Goal: Information Seeking & Learning: Learn about a topic

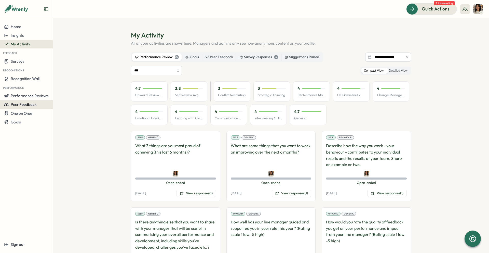
scroll to position [138, 0]
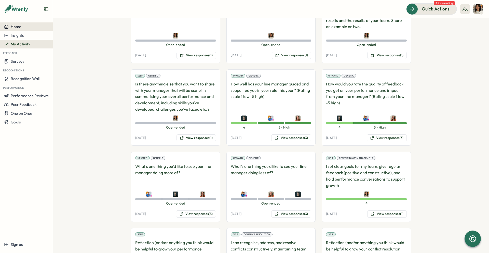
click at [17, 26] on span "Home" at bounding box center [16, 26] width 10 height 5
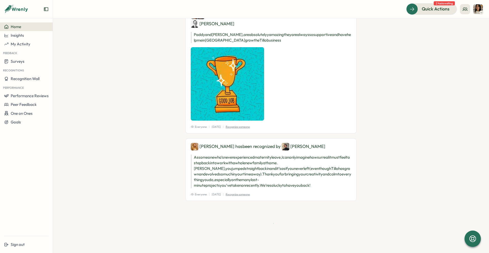
scroll to position [738, 0]
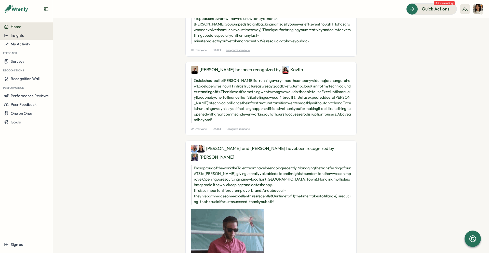
click at [19, 35] on span "Insights" at bounding box center [17, 35] width 13 height 5
click at [18, 37] on span "Insights" at bounding box center [17, 35] width 13 height 5
click at [19, 46] on span "My Activity" at bounding box center [21, 44] width 20 height 5
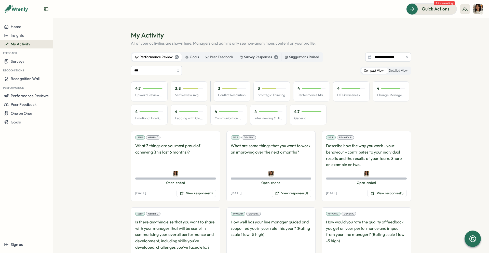
scroll to position [99, 0]
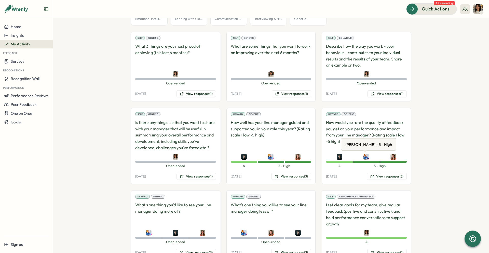
click at [364, 157] on img at bounding box center [367, 157] width 6 height 6
click at [367, 158] on img at bounding box center [367, 157] width 6 height 6
click at [368, 155] on div at bounding box center [366, 157] width 27 height 6
click at [365, 156] on img at bounding box center [367, 157] width 6 height 6
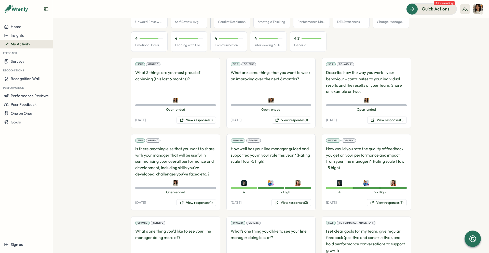
scroll to position [166, 0]
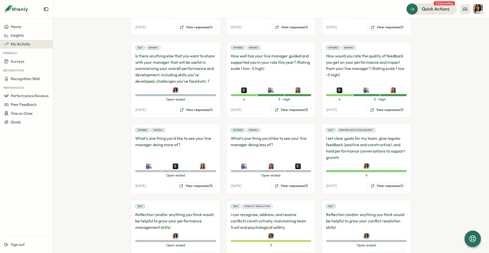
click at [268, 92] on img at bounding box center [271, 90] width 6 height 6
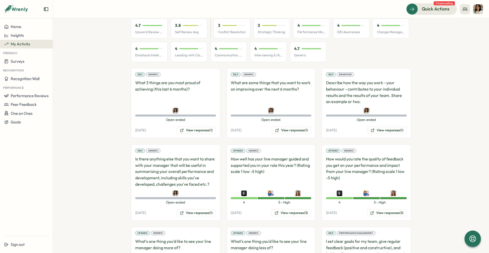
scroll to position [0, 0]
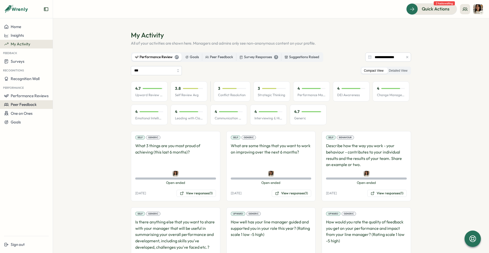
click at [25, 100] on button "Peer Feedback" at bounding box center [26, 104] width 53 height 9
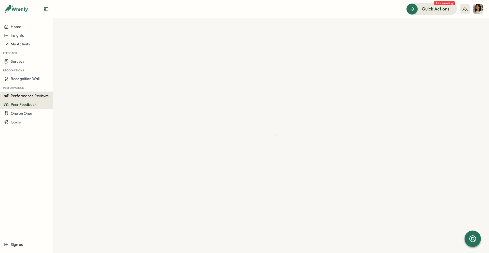
click at [26, 96] on span "Performance Reviews" at bounding box center [30, 95] width 38 height 5
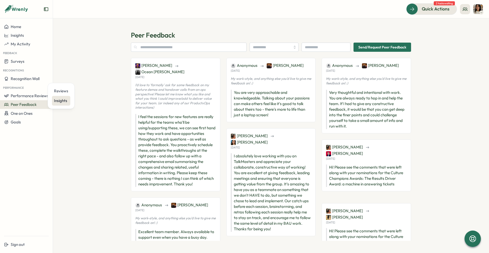
click at [62, 101] on div "Insights" at bounding box center [61, 101] width 14 height 6
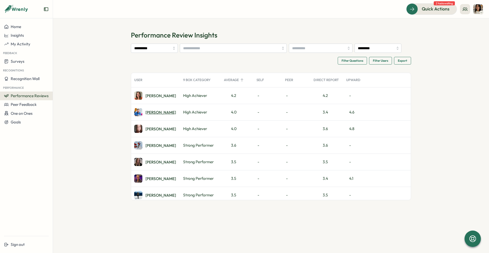
click at [152, 111] on div "Paul H." at bounding box center [161, 112] width 31 height 4
click at [151, 129] on div "Allyn N." at bounding box center [161, 129] width 31 height 4
click at [152, 112] on div "Paul H." at bounding box center [161, 112] width 31 height 4
click at [151, 178] on div "Adrian P." at bounding box center [161, 179] width 31 height 4
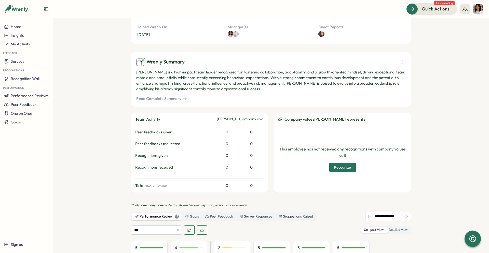
scroll to position [236, 0]
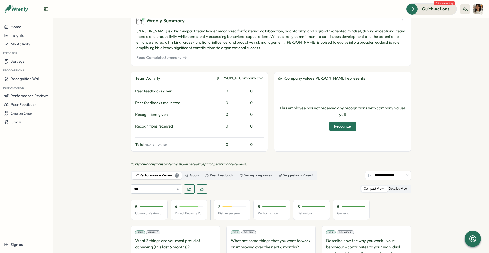
click at [398, 186] on label "Detailed View" at bounding box center [399, 189] width 24 height 6
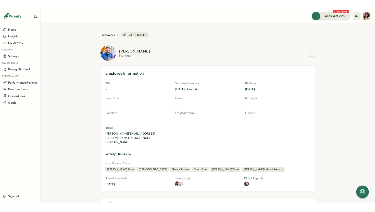
scroll to position [0, 0]
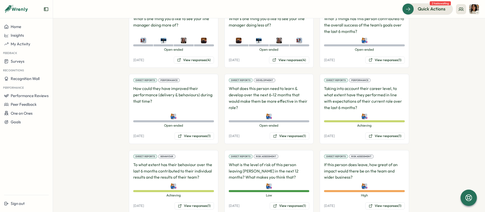
scroll to position [592, 0]
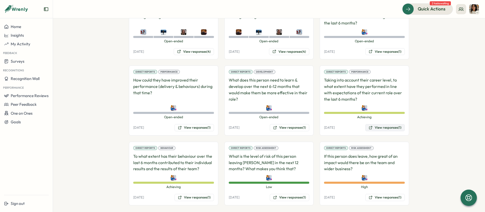
click at [386, 124] on button "View responses (1)" at bounding box center [385, 127] width 40 height 7
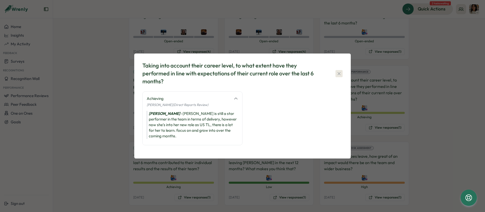
click at [337, 76] on icon "button" at bounding box center [339, 73] width 5 height 5
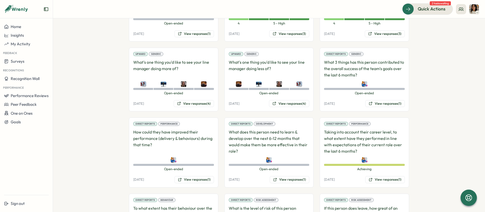
scroll to position [502, 0]
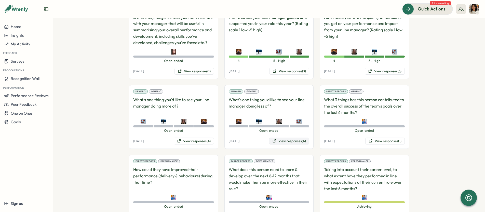
click at [290, 138] on button "View responses (4)" at bounding box center [289, 141] width 40 height 7
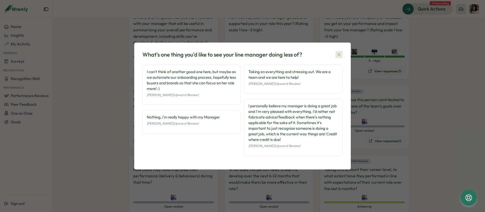
click at [337, 54] on icon "button" at bounding box center [339, 54] width 5 height 5
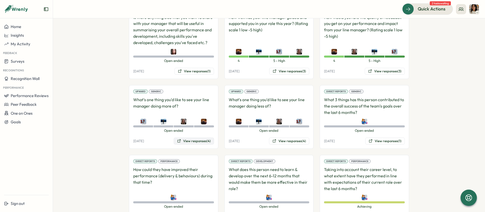
click at [190, 138] on button "View responses (4)" at bounding box center [194, 141] width 40 height 7
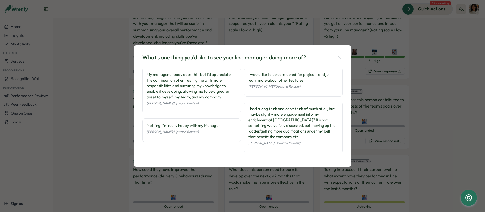
click at [340, 61] on div "What's one thing you'd like to see your line manager doing more of?" at bounding box center [242, 58] width 200 height 8
click at [339, 60] on icon "button" at bounding box center [339, 57] width 5 height 5
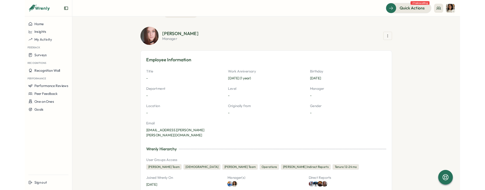
scroll to position [0, 0]
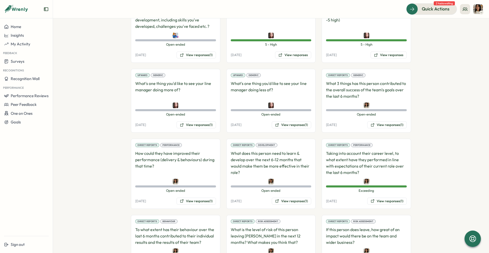
scroll to position [546, 0]
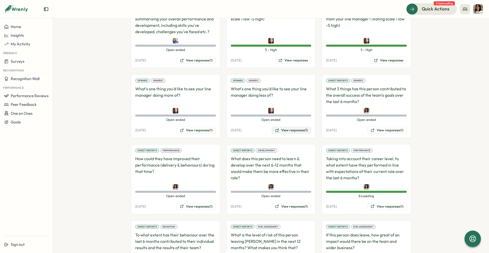
click at [303, 127] on button "View responses (1)" at bounding box center [292, 130] width 40 height 7
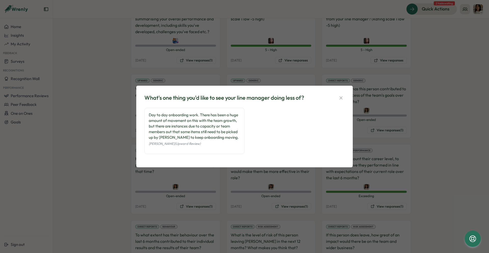
click at [341, 97] on icon "button" at bounding box center [341, 97] width 3 height 3
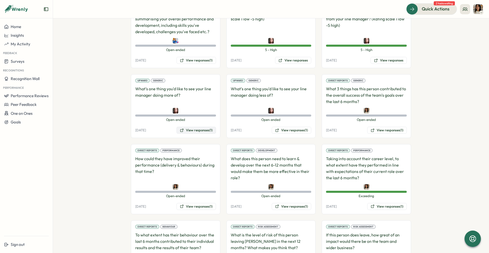
click at [200, 127] on button "View responses (1)" at bounding box center [197, 130] width 40 height 7
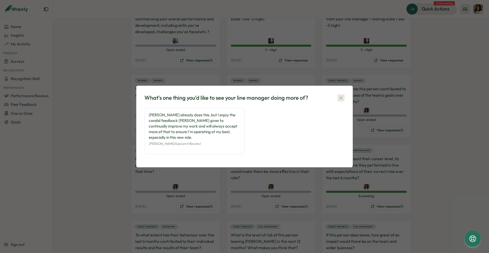
click at [341, 100] on icon "button" at bounding box center [341, 97] width 5 height 5
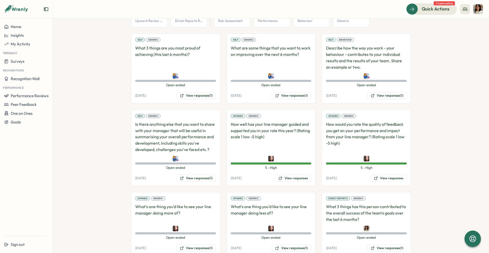
scroll to position [425, 0]
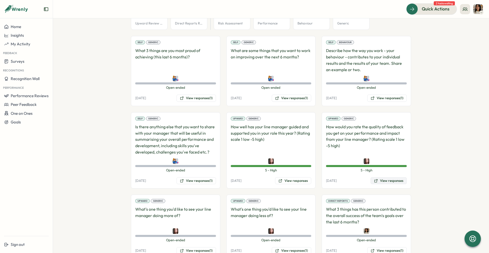
click at [390, 177] on button "View responses" at bounding box center [389, 180] width 36 height 7
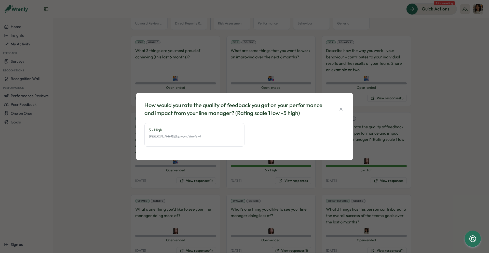
click at [387, 143] on div "How would you rate the quality of feedback you get on your performance and impa…" at bounding box center [244, 126] width 489 height 253
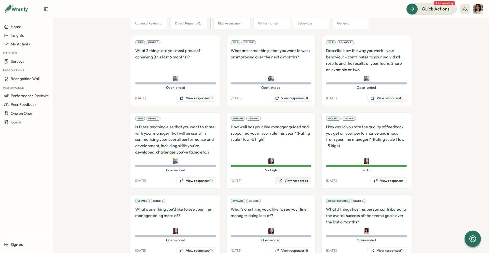
click at [301, 177] on button "View responses" at bounding box center [293, 180] width 36 height 7
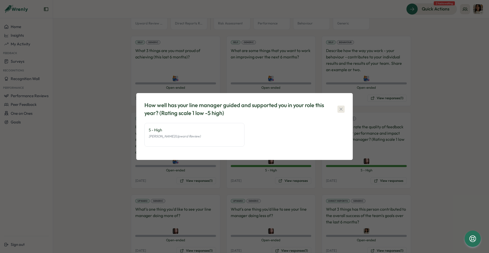
click at [342, 107] on icon "button" at bounding box center [341, 109] width 5 height 5
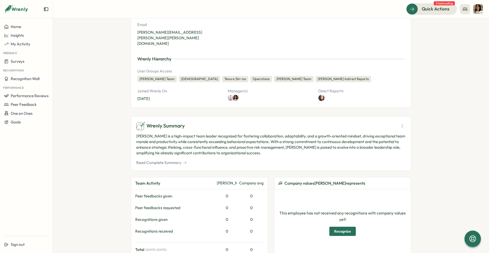
scroll to position [131, 0]
click at [162, 160] on button "Read Complete Summary" at bounding box center [161, 163] width 51 height 6
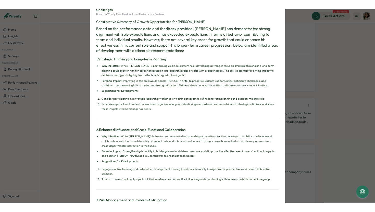
scroll to position [0, 0]
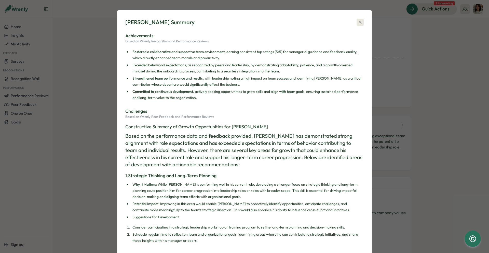
click at [360, 20] on icon "button" at bounding box center [360, 22] width 5 height 5
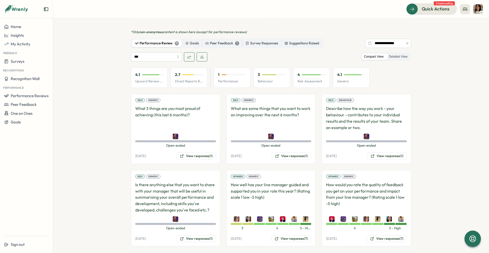
scroll to position [405, 0]
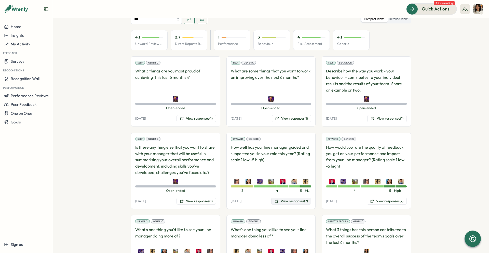
click at [288, 198] on button "View responses (7)" at bounding box center [291, 201] width 40 height 7
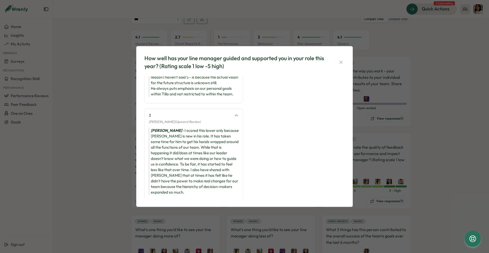
scroll to position [208, 0]
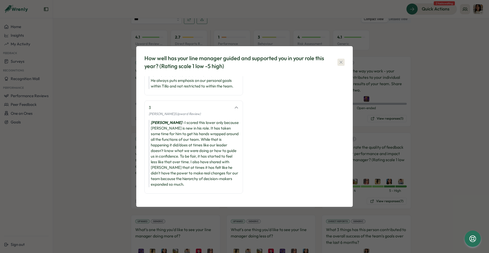
click at [342, 63] on icon "button" at bounding box center [341, 62] width 5 height 5
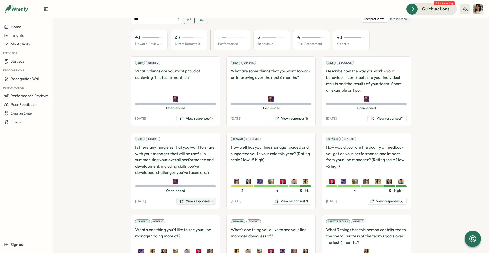
click at [195, 198] on button "View responses (1)" at bounding box center [197, 201] width 40 height 7
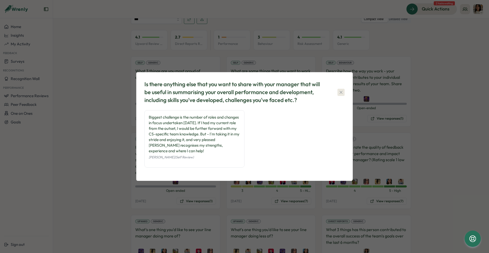
click at [341, 92] on icon "button" at bounding box center [341, 92] width 5 height 5
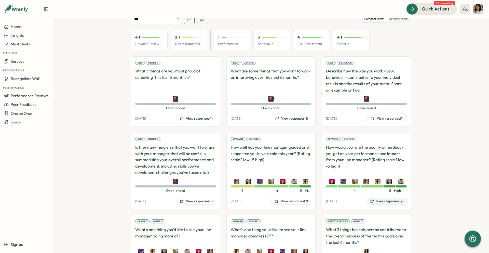
click at [388, 198] on button "View responses (7)" at bounding box center [387, 201] width 40 height 7
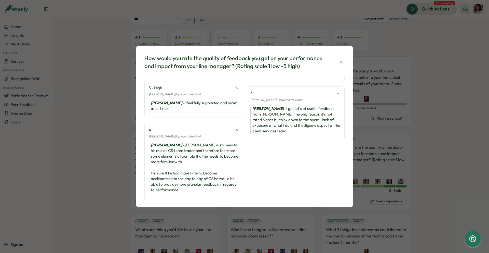
scroll to position [95, 0]
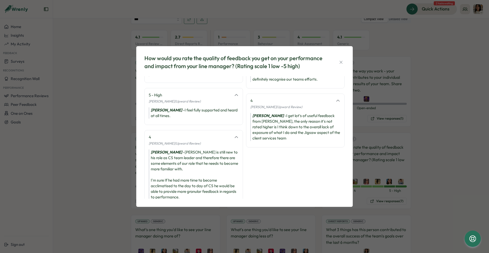
click at [342, 63] on icon "button" at bounding box center [341, 62] width 5 height 5
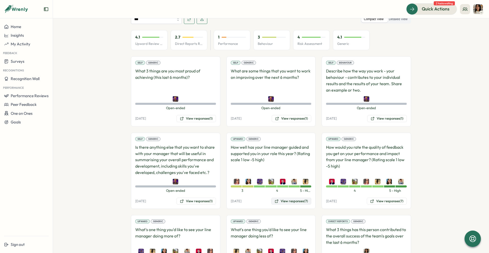
click at [290, 198] on button "View responses (7)" at bounding box center [291, 201] width 40 height 7
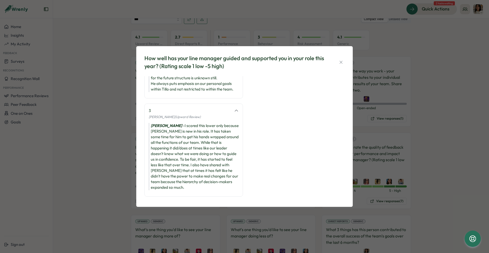
scroll to position [208, 0]
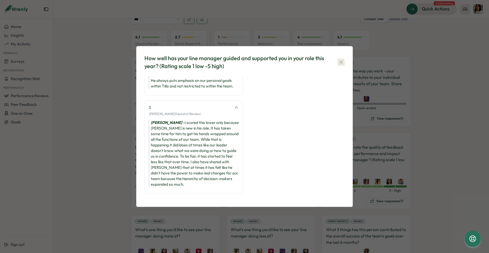
click at [342, 63] on icon "button" at bounding box center [341, 62] width 3 height 3
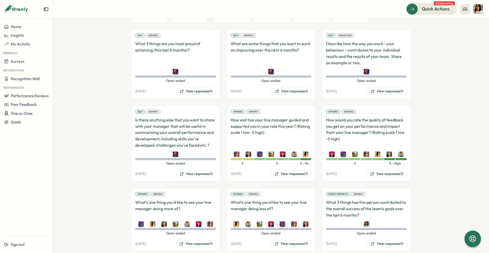
scroll to position [454, 0]
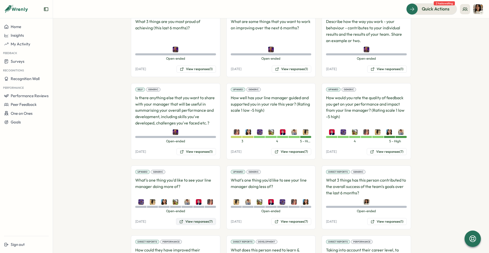
click at [193, 218] on button "View responses (7)" at bounding box center [196, 221] width 40 height 7
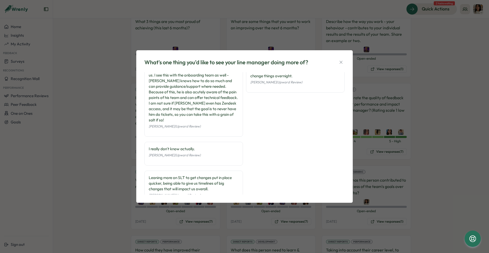
scroll to position [133, 0]
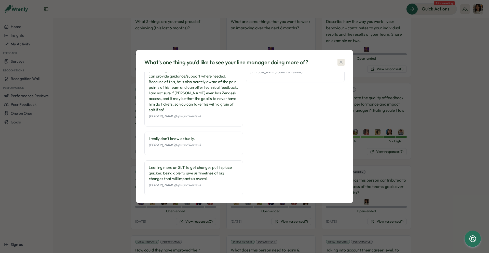
drag, startPoint x: 339, startPoint y: 62, endPoint x: 312, endPoint y: 87, distance: 36.3
click at [339, 62] on icon "button" at bounding box center [341, 62] width 5 height 5
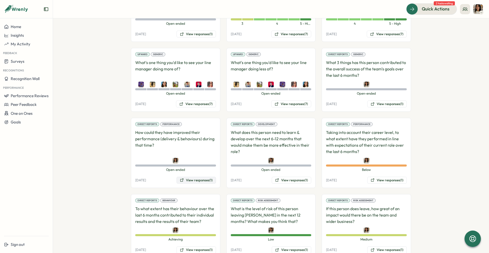
scroll to position [572, 0]
click at [193, 176] on button "View responses (1)" at bounding box center [197, 179] width 40 height 7
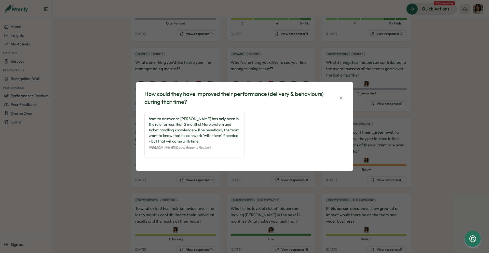
click at [341, 95] on icon "button" at bounding box center [341, 97] width 5 height 5
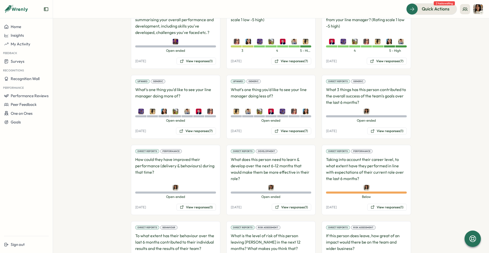
scroll to position [539, 0]
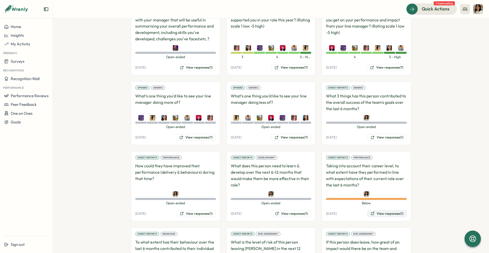
click at [383, 210] on button "View responses (1)" at bounding box center [388, 213] width 40 height 7
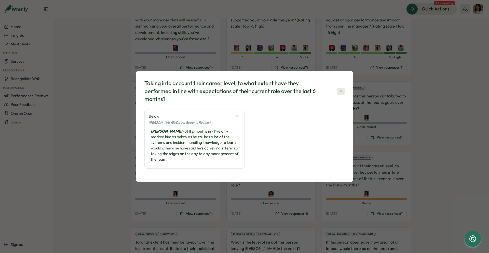
click at [341, 90] on icon "button" at bounding box center [341, 91] width 3 height 3
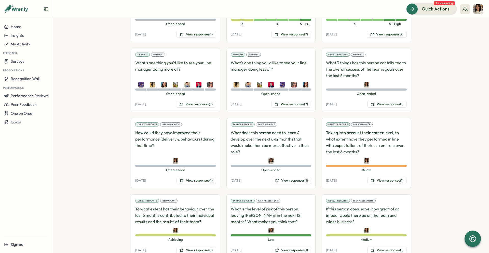
scroll to position [572, 0]
click at [205, 246] on button "View responses (1)" at bounding box center [197, 249] width 40 height 7
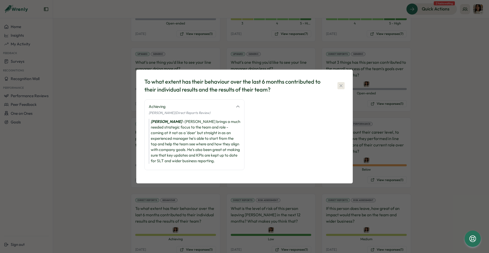
click at [340, 86] on icon "button" at bounding box center [341, 85] width 5 height 5
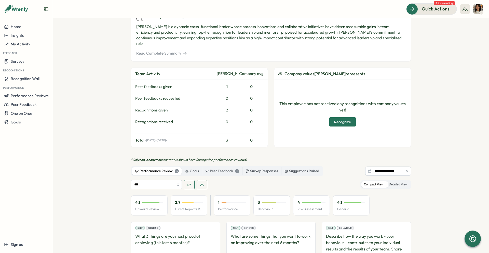
scroll to position [261, 0]
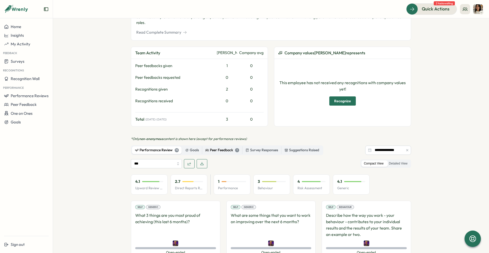
click at [218, 147] on div "Peer Feedback 1" at bounding box center [222, 150] width 34 height 6
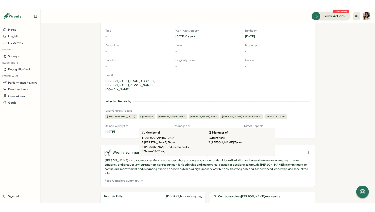
scroll to position [0, 0]
